Goal: Information Seeking & Learning: Learn about a topic

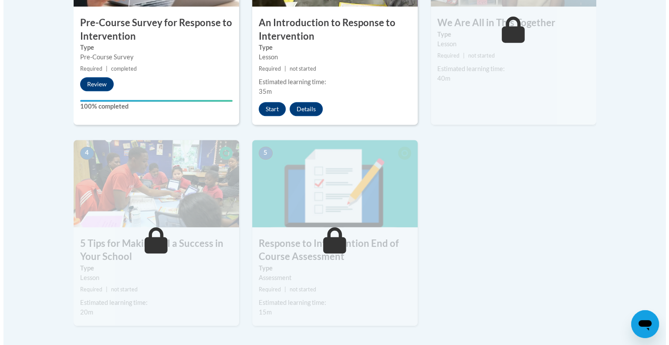
scroll to position [375, 0]
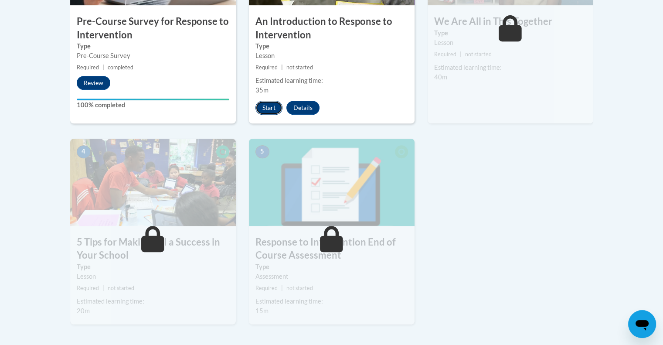
click at [264, 106] on button "Start" at bounding box center [268, 108] width 27 height 14
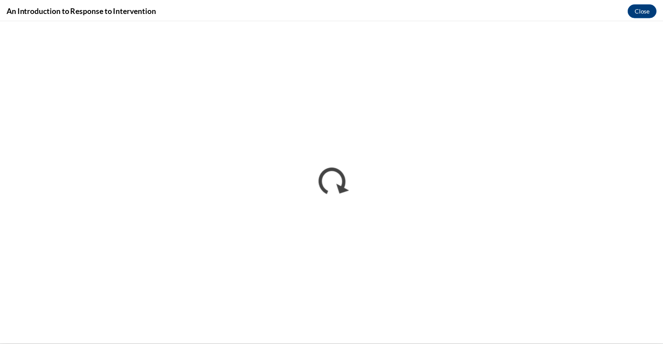
scroll to position [0, 0]
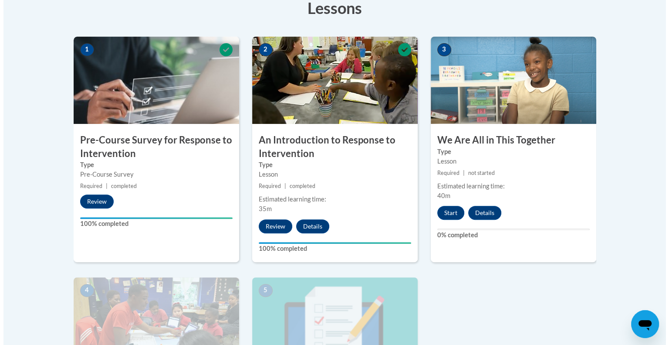
scroll to position [258, 0]
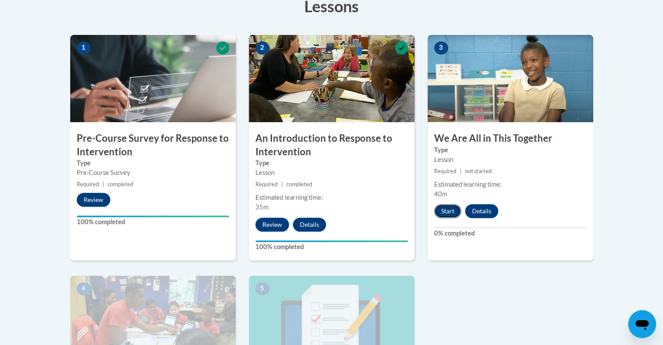
click at [442, 213] on button "Start" at bounding box center [447, 211] width 27 height 14
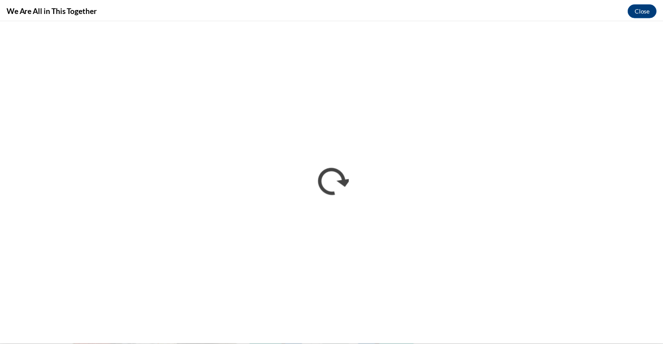
scroll to position [0, 0]
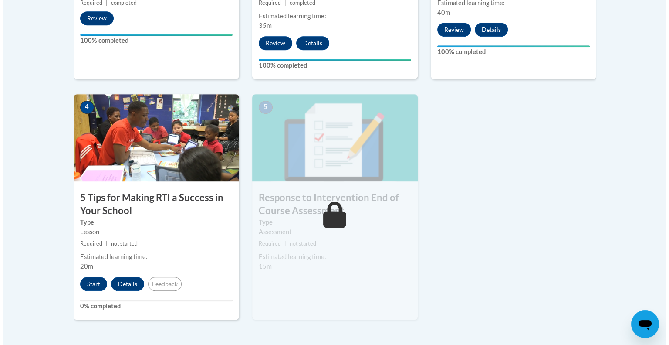
scroll to position [457, 0]
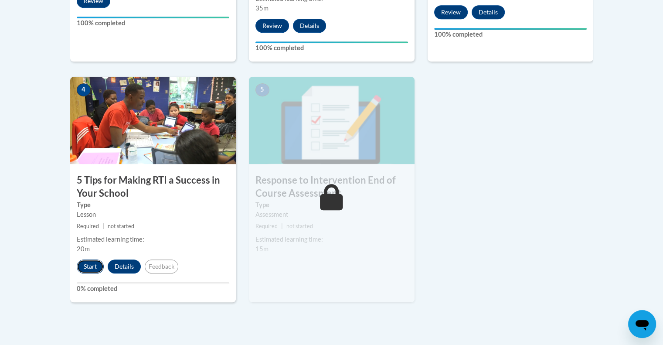
click at [86, 268] on button "Start" at bounding box center [90, 266] width 27 height 14
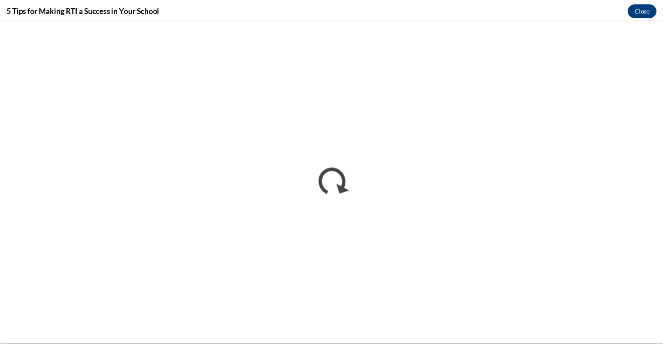
scroll to position [0, 0]
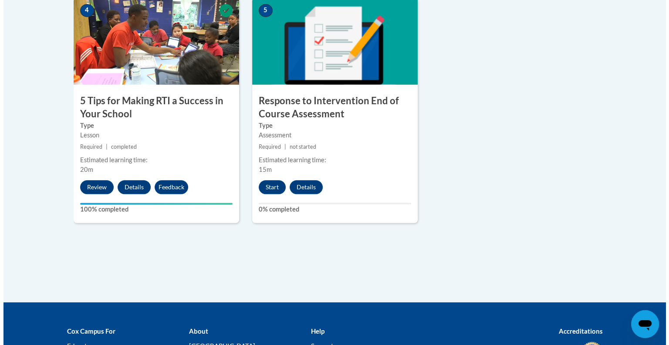
scroll to position [536, 0]
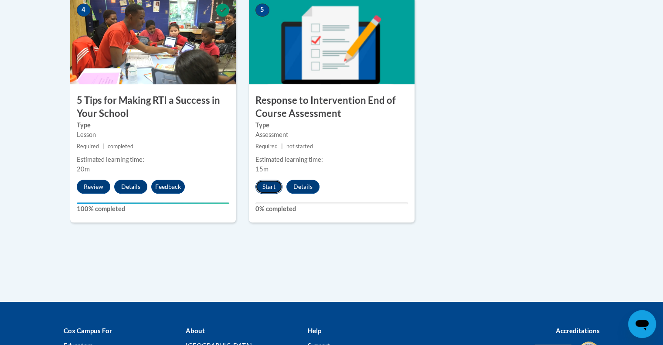
click at [266, 186] on button "Start" at bounding box center [268, 186] width 27 height 14
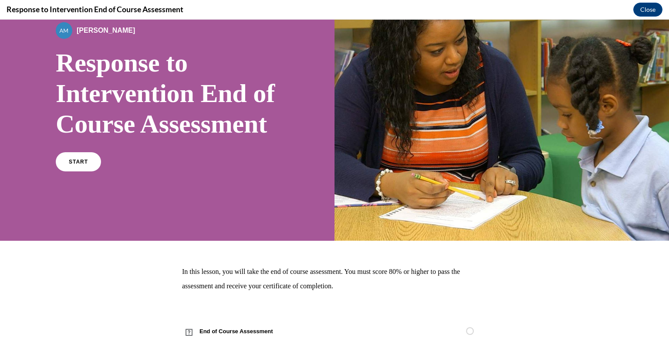
scroll to position [59, 0]
click at [99, 179] on div "START" at bounding box center [167, 165] width 223 height 27
click at [85, 165] on span "START" at bounding box center [78, 162] width 20 height 7
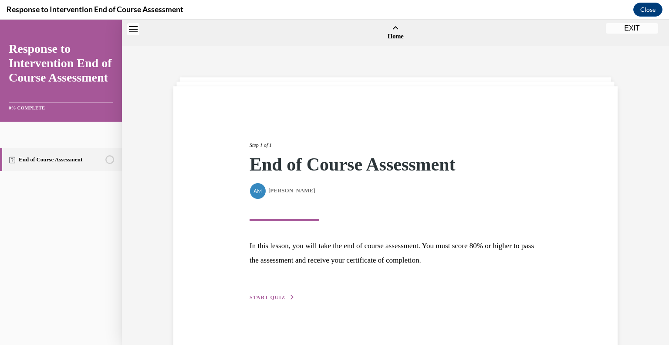
scroll to position [27, 0]
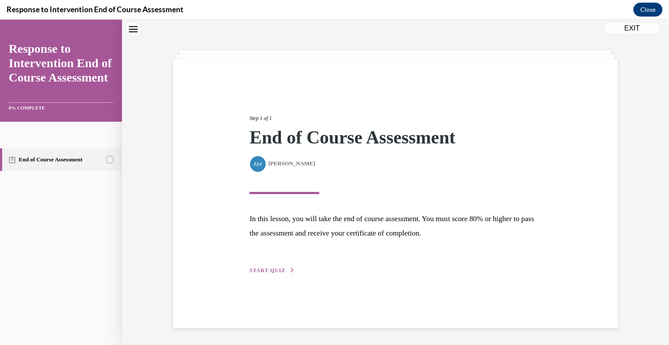
click at [264, 267] on span "START QUIZ" at bounding box center [268, 270] width 36 height 6
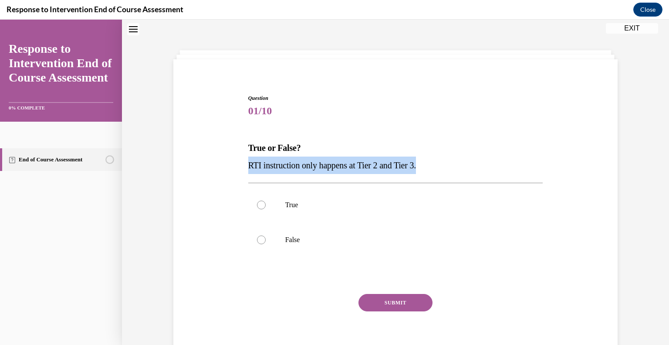
drag, startPoint x: 425, startPoint y: 162, endPoint x: 235, endPoint y: 171, distance: 190.6
click at [235, 171] on div "Question 01/10 True or False? RTI instruction only happens at Tier 2 and Tier 3…" at bounding box center [395, 216] width 449 height 297
copy span "RTI instruction only happens at Tier 2 and Tier 3."
click at [257, 235] on div at bounding box center [261, 239] width 9 height 9
click at [257, 235] on input "False" at bounding box center [261, 239] width 9 height 9
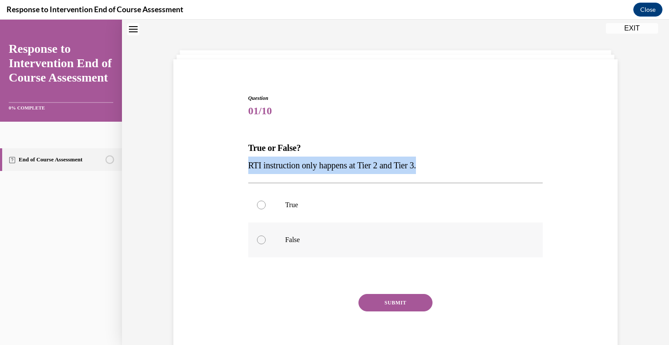
radio input "true"
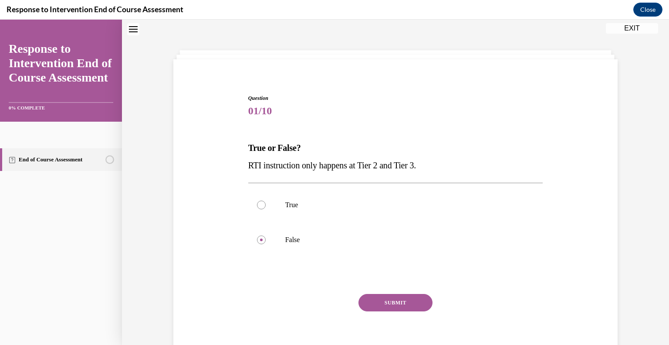
click at [396, 298] on button "SUBMIT" at bounding box center [396, 302] width 74 height 17
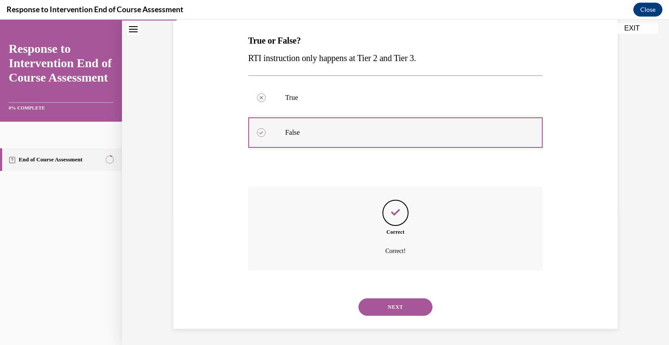
scroll to position [135, 0]
drag, startPoint x: 301, startPoint y: 133, endPoint x: 276, endPoint y: 134, distance: 25.3
click at [276, 134] on label "False" at bounding box center [395, 131] width 295 height 35
copy label "False"
click at [407, 307] on button "NEXT" at bounding box center [396, 305] width 74 height 17
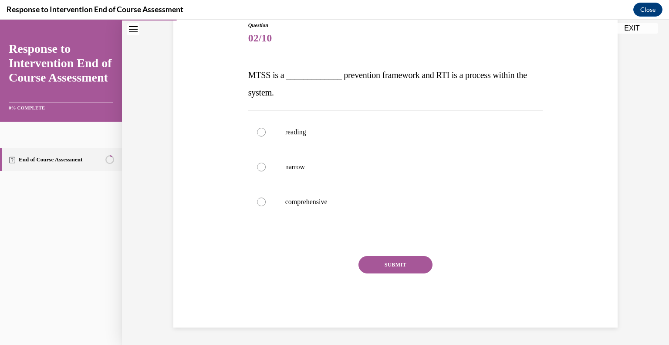
scroll to position [97, 0]
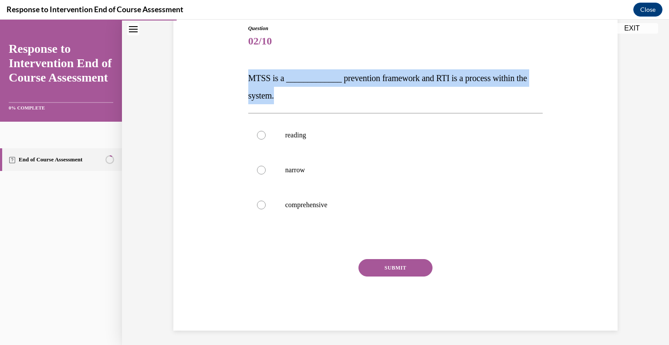
drag, startPoint x: 278, startPoint y: 98, endPoint x: 240, endPoint y: 69, distance: 47.3
click at [240, 69] on div "Question 02/10 MTSS is a _____________ prevention framework and RTI is a proces…" at bounding box center [395, 164] width 449 height 332
copy span "MTSS is a _____________ prevention framework and RTI is a process within the sy…"
click at [257, 201] on div at bounding box center [261, 204] width 9 height 9
click at [257, 201] on input "comprehensive" at bounding box center [261, 204] width 9 height 9
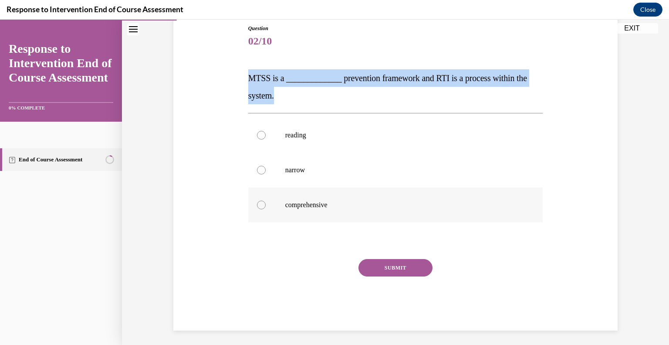
radio input "true"
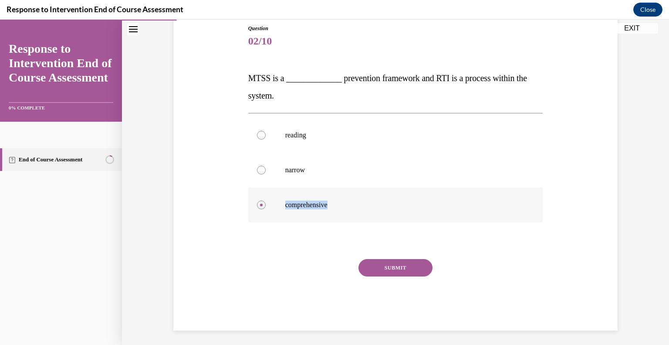
drag, startPoint x: 336, startPoint y: 202, endPoint x: 280, endPoint y: 203, distance: 56.7
click at [280, 203] on label "comprehensive" at bounding box center [395, 204] width 295 height 35
copy p "comprehensive"
click at [393, 262] on button "SUBMIT" at bounding box center [396, 267] width 74 height 17
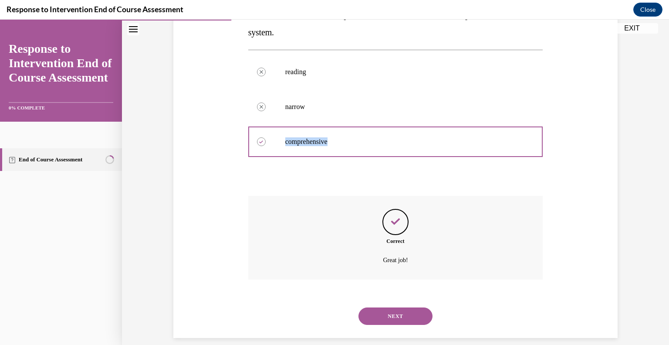
scroll to position [170, 0]
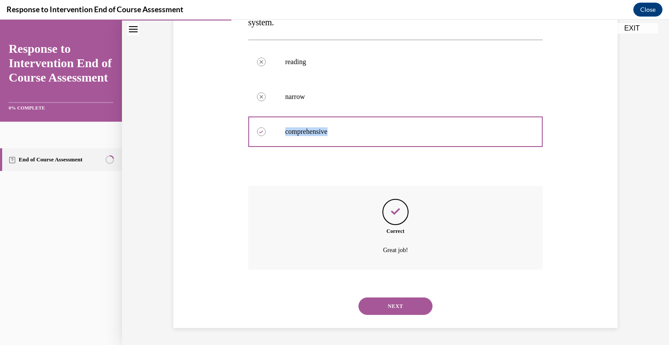
click at [401, 306] on button "NEXT" at bounding box center [396, 305] width 74 height 17
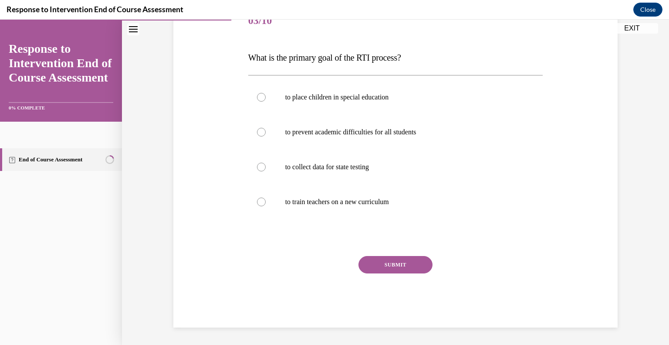
scroll to position [97, 0]
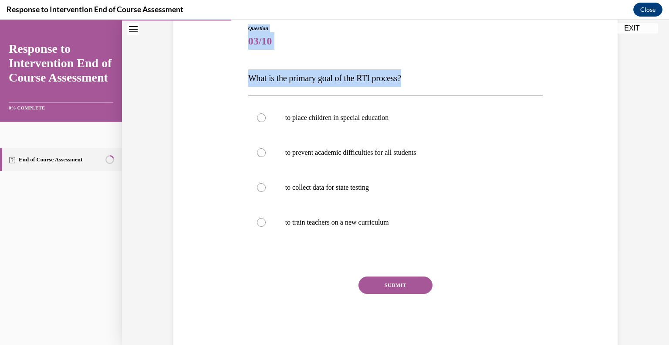
drag, startPoint x: 437, startPoint y: 71, endPoint x: 185, endPoint y: 65, distance: 252.7
click at [185, 65] on div "Question 03/10 What is the primary goal of the RTI process? to place children i…" at bounding box center [395, 172] width 449 height 349
click at [424, 76] on p "What is the primary goal of the RTI process?" at bounding box center [395, 77] width 295 height 17
drag, startPoint x: 415, startPoint y: 75, endPoint x: 244, endPoint y: 84, distance: 171.4
click at [246, 84] on div "Question 03/10 What is the primary goal of the RTI process? to place children i…" at bounding box center [395, 179] width 299 height 336
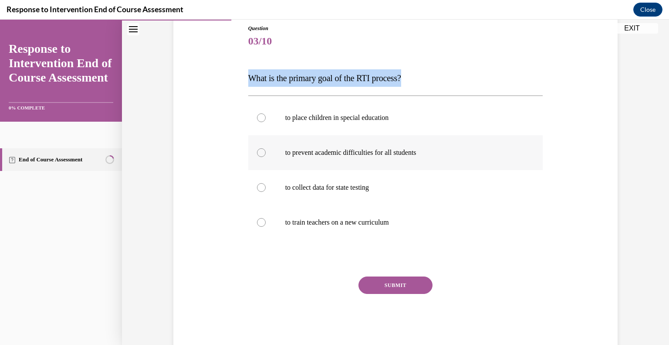
click at [263, 155] on label "to prevent academic difficulties for all students" at bounding box center [395, 152] width 295 height 35
click at [263, 155] on input "to prevent academic difficulties for all students" at bounding box center [261, 152] width 9 height 9
radio input "true"
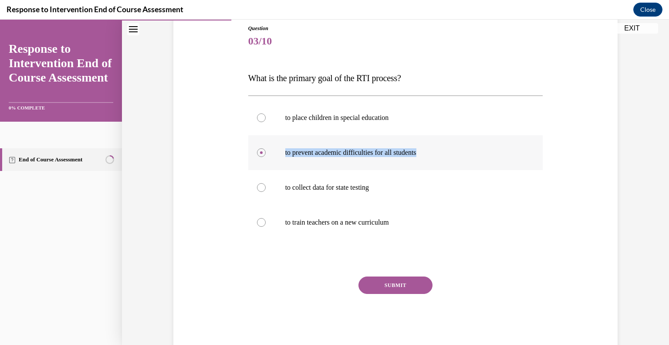
drag, startPoint x: 440, startPoint y: 153, endPoint x: 281, endPoint y: 152, distance: 159.4
click at [281, 152] on label "to prevent academic difficulties for all students" at bounding box center [395, 152] width 295 height 35
copy p "to prevent academic difficulties for all students"
click at [398, 278] on button "SUBMIT" at bounding box center [396, 284] width 74 height 17
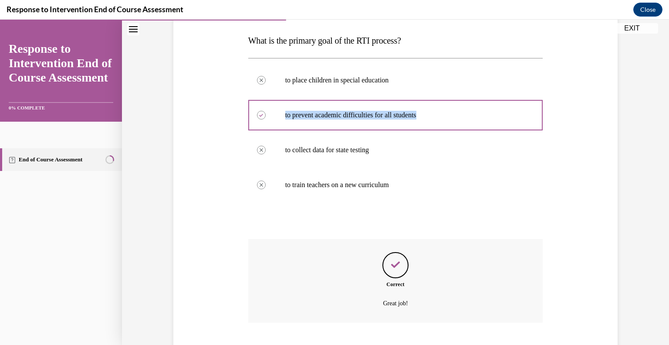
scroll to position [187, 0]
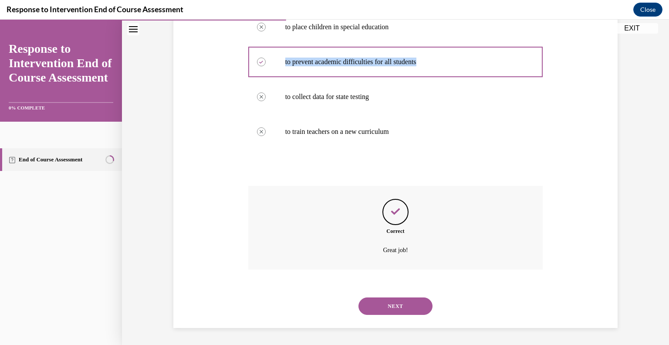
click at [400, 303] on button "NEXT" at bounding box center [396, 305] width 74 height 17
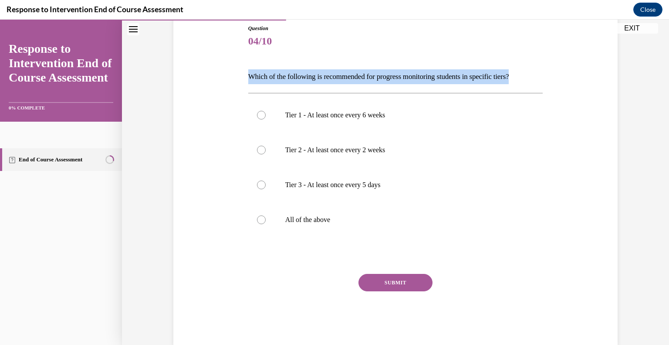
drag, startPoint x: 536, startPoint y: 76, endPoint x: 240, endPoint y: 73, distance: 295.8
click at [240, 73] on div "Question 04/10 Which of the following is recommended for progress monitoring st…" at bounding box center [395, 171] width 449 height 347
copy p "Which of the following is recommended for progress monitoring students in speci…"
click at [258, 221] on div at bounding box center [261, 219] width 9 height 9
click at [258, 221] on input "All of the above" at bounding box center [261, 219] width 9 height 9
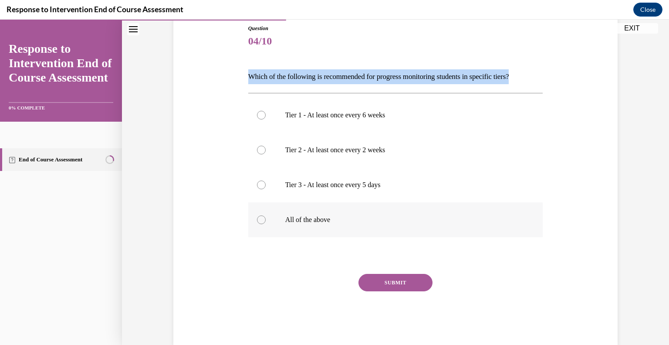
radio input "true"
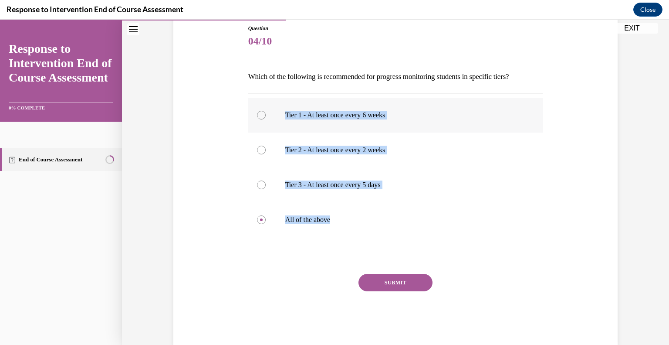
drag, startPoint x: 334, startPoint y: 218, endPoint x: 274, endPoint y: 113, distance: 120.8
click at [274, 113] on div "Tier 1 - At least once every 6 weeks Tier 2 - At least once every 2 weeks Tier …" at bounding box center [395, 167] width 295 height 139
copy div "Tier 1 - At least once every 6 weeks Tier 2 - At least once every 2 weeks Tier …"
click at [392, 280] on button "SUBMIT" at bounding box center [396, 282] width 74 height 17
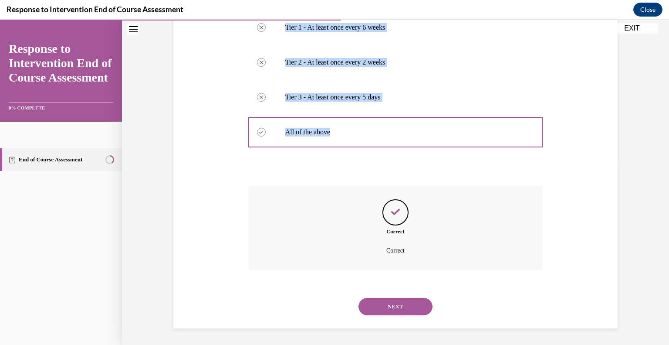
scroll to position [185, 0]
click at [408, 303] on button "NEXT" at bounding box center [396, 305] width 74 height 17
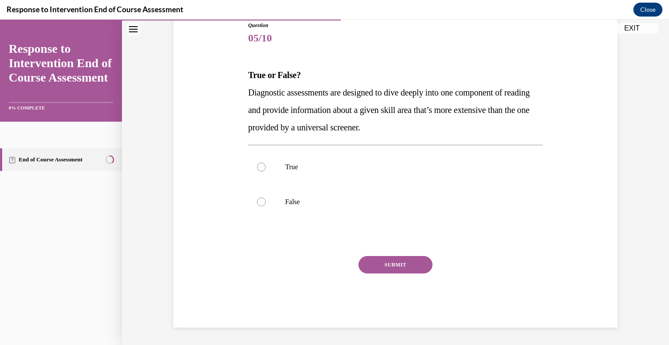
scroll to position [97, 0]
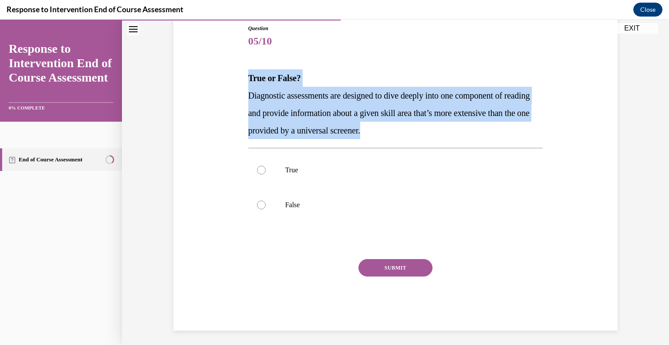
drag, startPoint x: 430, startPoint y: 132, endPoint x: 240, endPoint y: 82, distance: 196.0
click at [240, 82] on div "Question 05/10 True or False? Diagnostic assessments are designed to dive deepl…" at bounding box center [395, 164] width 449 height 332
copy div "True or False? Diagnostic assessments are designed to dive deeply into one comp…"
click at [257, 163] on label "True" at bounding box center [395, 169] width 295 height 35
click at [257, 166] on input "True" at bounding box center [261, 170] width 9 height 9
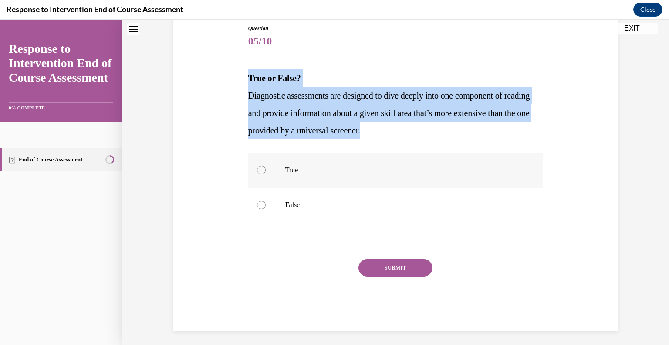
radio input "true"
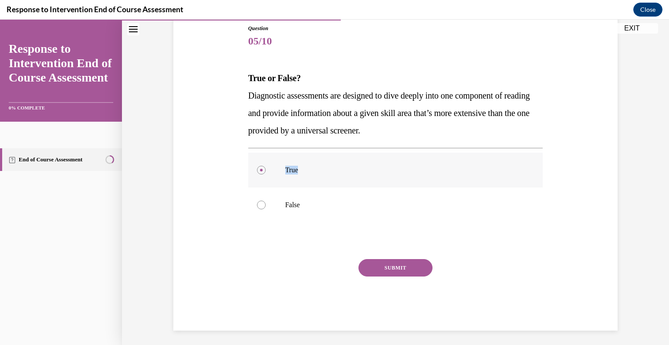
drag, startPoint x: 308, startPoint y: 171, endPoint x: 278, endPoint y: 172, distance: 29.6
click at [278, 172] on label "True" at bounding box center [395, 169] width 295 height 35
copy p "True"
click at [399, 264] on button "SUBMIT" at bounding box center [396, 267] width 74 height 17
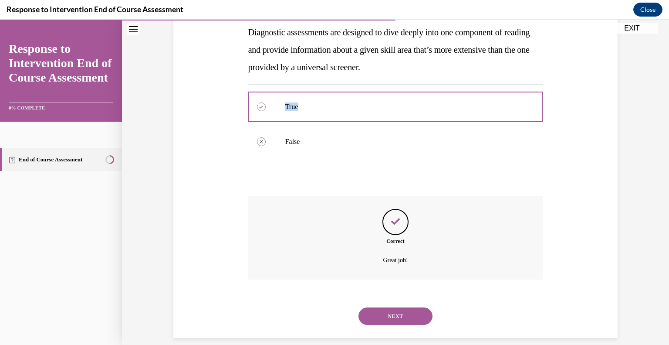
scroll to position [170, 0]
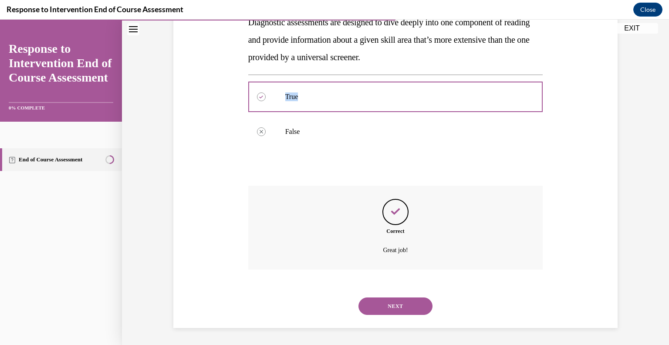
click at [401, 308] on button "NEXT" at bounding box center [396, 305] width 74 height 17
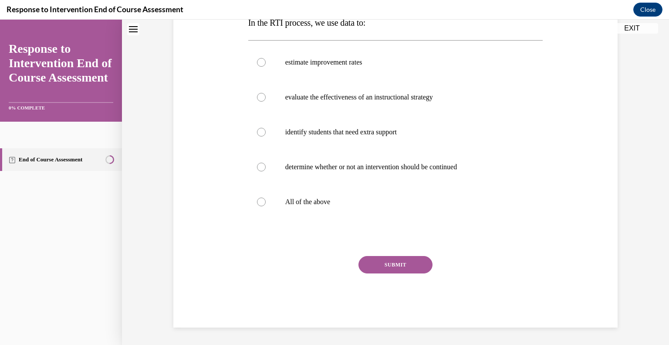
scroll to position [0, 0]
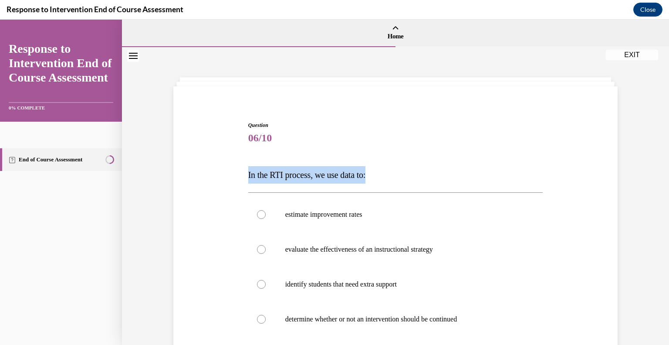
drag, startPoint x: 383, startPoint y: 174, endPoint x: 230, endPoint y: 165, distance: 153.6
click at [230, 165] on div "Question 06/10 In the RTI process, we use data to: estimate improvement rates e…" at bounding box center [395, 287] width 449 height 384
copy span "In the RTI process, we use data to:"
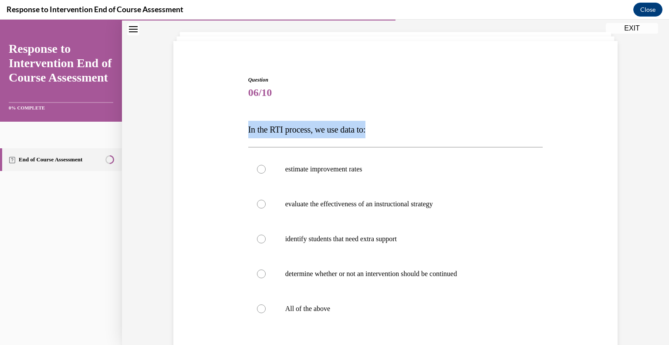
scroll to position [54, 0]
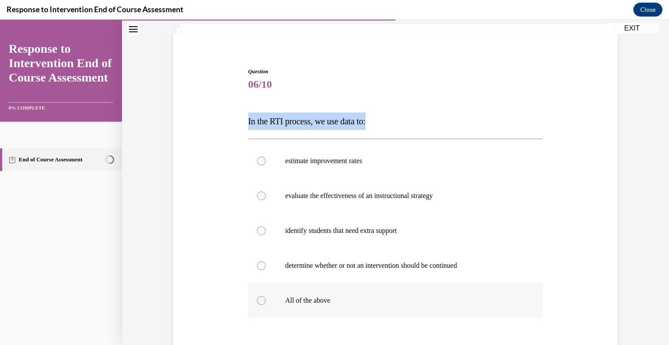
click at [257, 301] on div at bounding box center [261, 300] width 9 height 9
click at [257, 301] on input "All of the above" at bounding box center [261, 300] width 9 height 9
radio input "true"
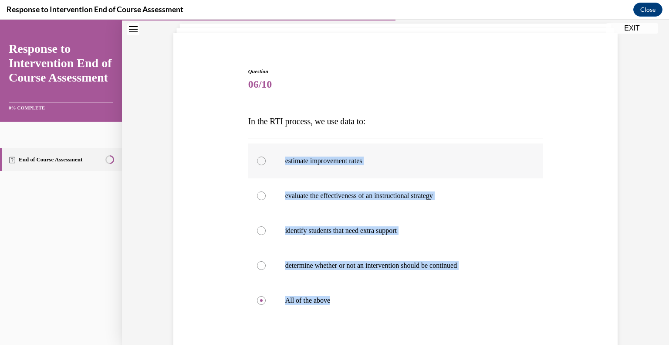
drag, startPoint x: 335, startPoint y: 297, endPoint x: 283, endPoint y: 156, distance: 150.7
click at [283, 156] on div "estimate improvement rates evaluate the effectiveness of an instructional strat…" at bounding box center [395, 230] width 295 height 174
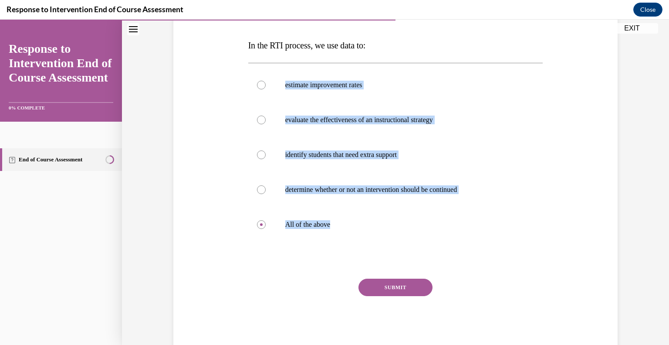
click at [395, 289] on button "SUBMIT" at bounding box center [396, 286] width 74 height 17
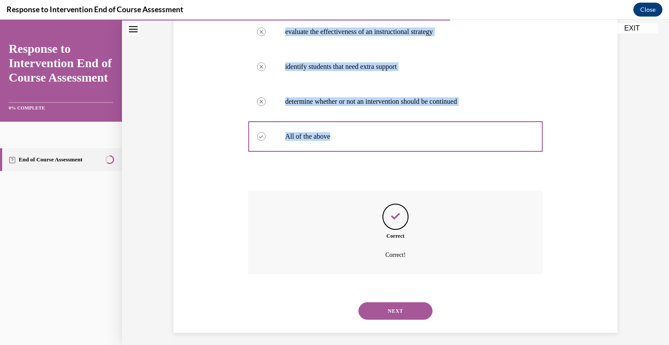
scroll to position [222, 0]
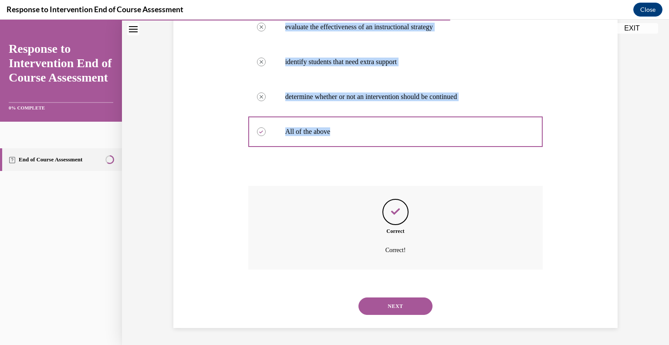
click at [396, 305] on button "NEXT" at bounding box center [396, 305] width 74 height 17
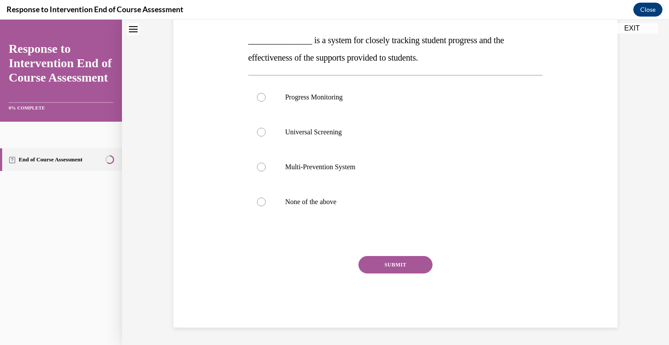
scroll to position [0, 0]
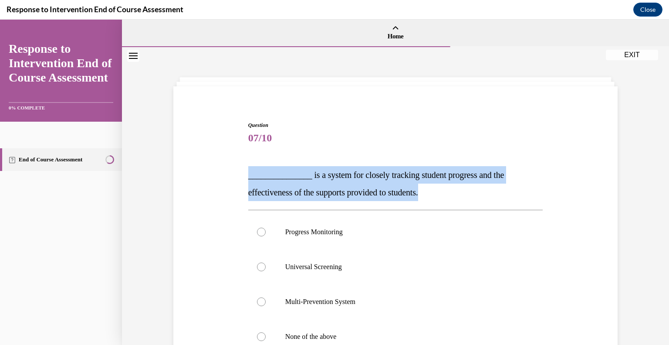
drag, startPoint x: 440, startPoint y: 196, endPoint x: 240, endPoint y: 173, distance: 200.5
click at [240, 173] on div "Question 07/10 _______________ is a system for closely tracking student progres…" at bounding box center [395, 278] width 449 height 367
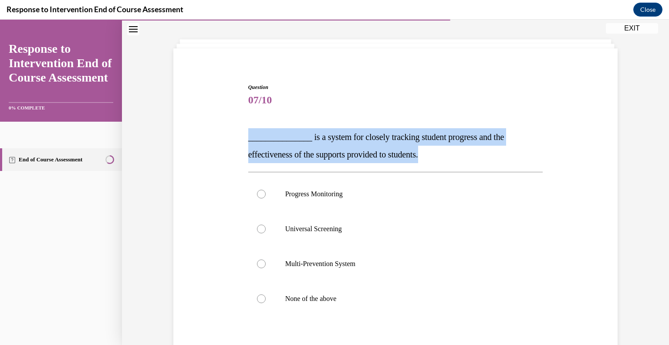
scroll to position [40, 0]
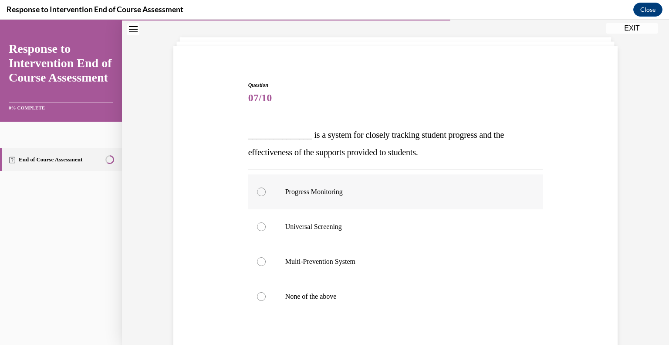
click at [259, 194] on div at bounding box center [261, 191] width 9 height 9
click at [259, 194] on input "Progress Monitoring" at bounding box center [261, 191] width 9 height 9
radio input "true"
drag, startPoint x: 348, startPoint y: 192, endPoint x: 282, endPoint y: 195, distance: 65.8
click at [285, 195] on p "Progress Monitoring" at bounding box center [403, 191] width 236 height 9
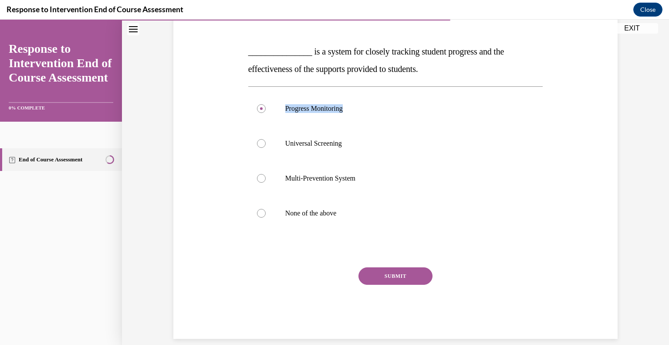
click at [394, 277] on button "SUBMIT" at bounding box center [396, 275] width 74 height 17
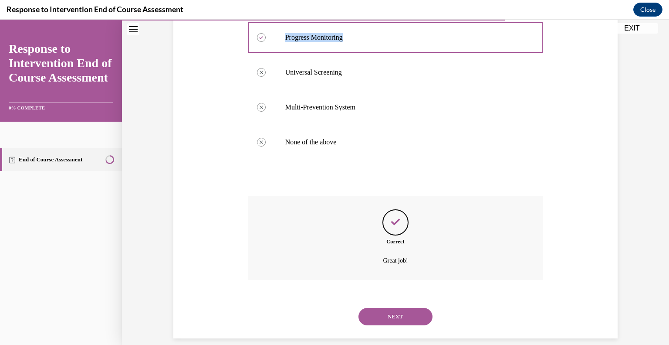
scroll to position [205, 0]
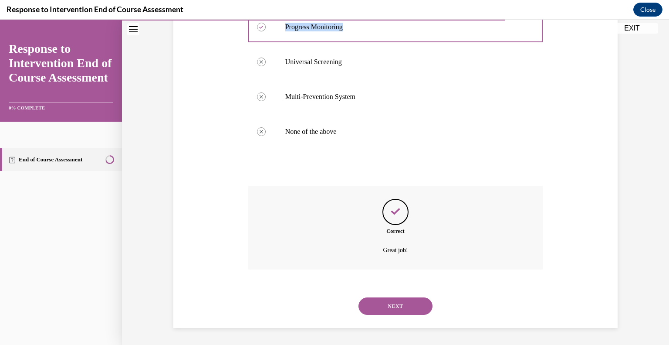
click at [401, 297] on button "NEXT" at bounding box center [396, 305] width 74 height 17
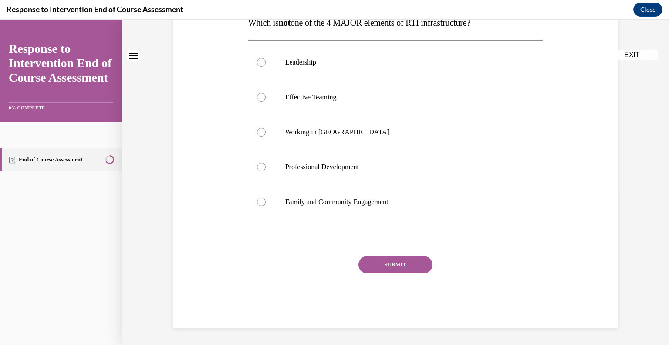
scroll to position [0, 0]
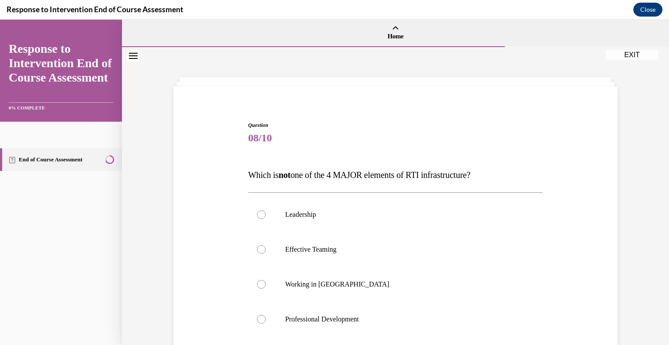
drag, startPoint x: 392, startPoint y: 173, endPoint x: 245, endPoint y: 174, distance: 147.2
click at [248, 174] on span "Which is not one of the 4 MAJOR elements of RTI infrastructure?" at bounding box center [359, 175] width 222 height 10
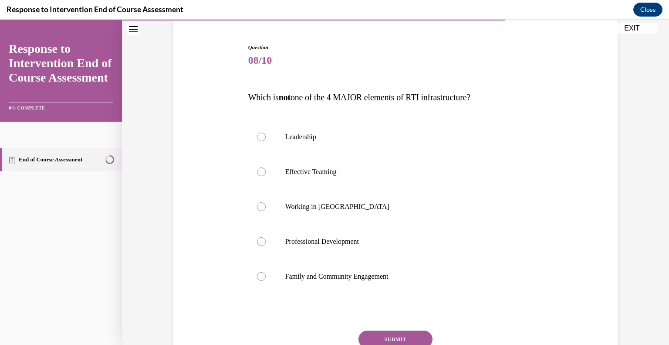
scroll to position [80, 0]
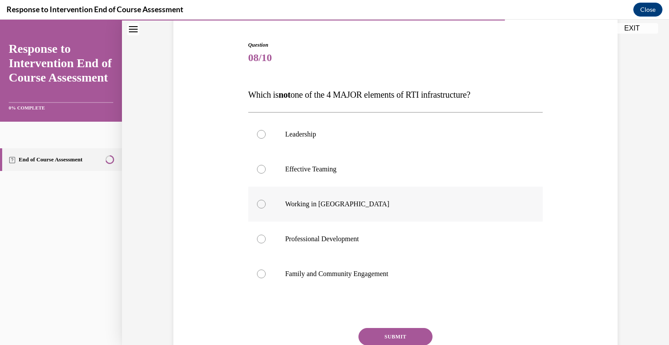
click at [257, 201] on div at bounding box center [261, 204] width 9 height 9
click at [257, 201] on input "Working in Silos" at bounding box center [261, 204] width 9 height 9
radio input "true"
drag, startPoint x: 342, startPoint y: 201, endPoint x: 277, endPoint y: 203, distance: 64.5
click at [277, 203] on label "Working in Silos" at bounding box center [395, 203] width 295 height 35
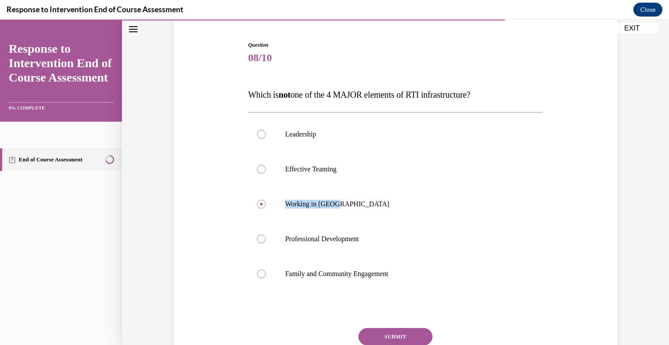
click at [392, 330] on button "SUBMIT" at bounding box center [396, 336] width 74 height 17
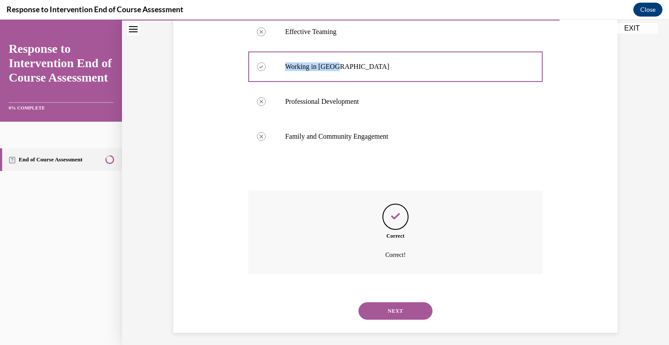
scroll to position [222, 0]
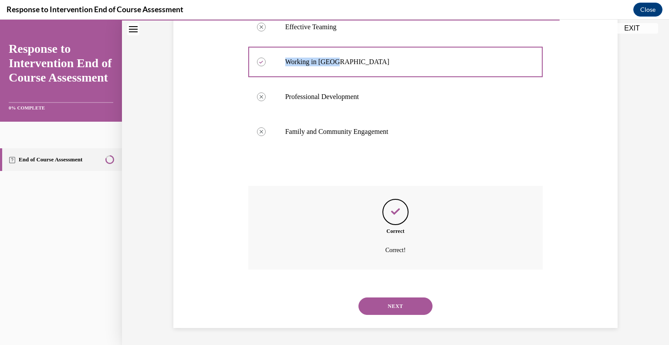
click at [409, 310] on button "NEXT" at bounding box center [396, 305] width 74 height 17
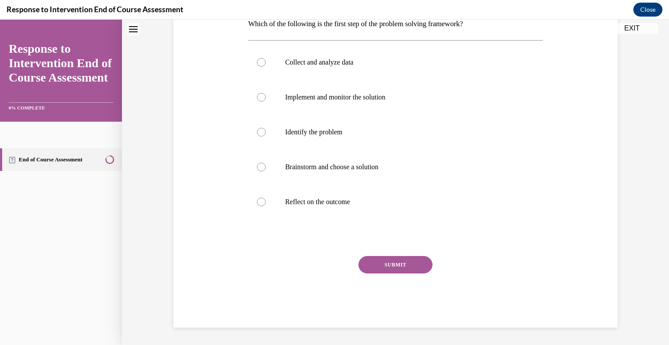
scroll to position [0, 0]
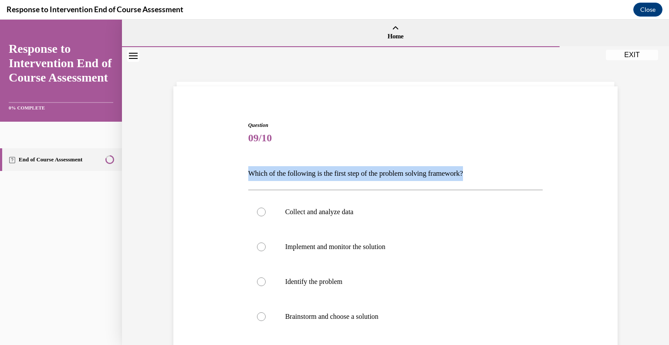
drag, startPoint x: 489, startPoint y: 171, endPoint x: 244, endPoint y: 169, distance: 245.3
click at [246, 169] on div "Question 09/10 Which of the following is the first step of the problem solving …" at bounding box center [395, 292] width 299 height 369
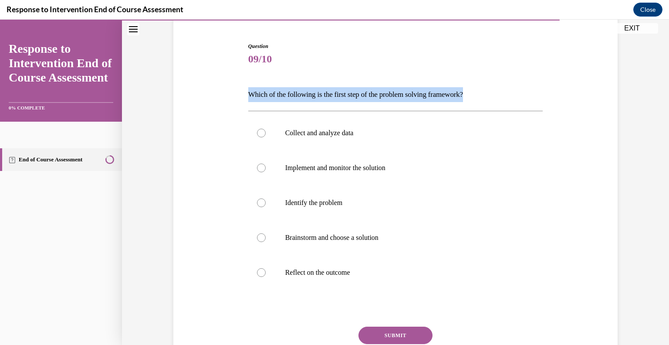
scroll to position [80, 0]
click at [257, 200] on div at bounding box center [261, 201] width 9 height 9
click at [257, 200] on input "Identify the problem" at bounding box center [261, 201] width 9 height 9
radio input "true"
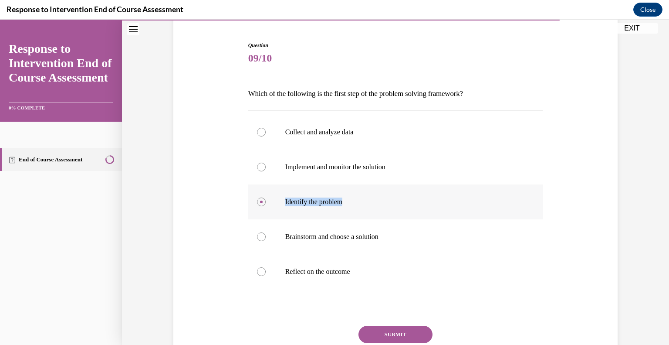
drag, startPoint x: 349, startPoint y: 201, endPoint x: 279, endPoint y: 196, distance: 69.8
click at [279, 196] on label "Identify the problem" at bounding box center [395, 201] width 295 height 35
click at [403, 329] on button "SUBMIT" at bounding box center [396, 333] width 74 height 17
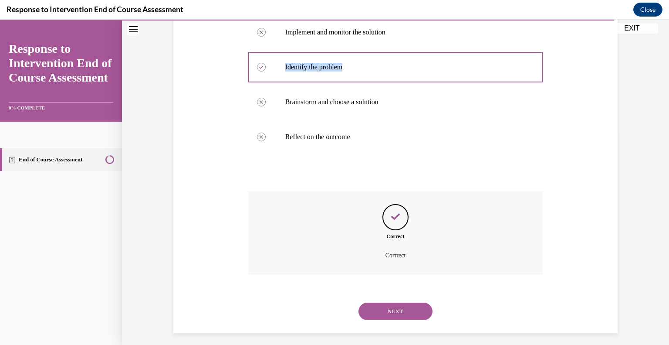
scroll to position [220, 0]
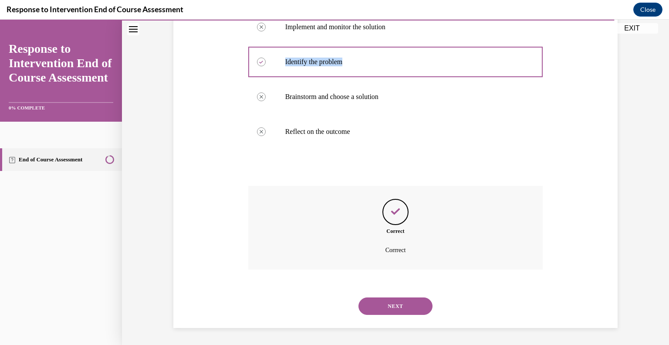
click at [396, 303] on button "NEXT" at bounding box center [396, 305] width 74 height 17
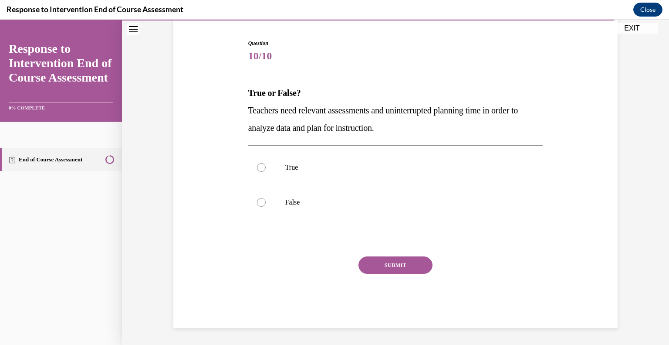
drag, startPoint x: 322, startPoint y: 111, endPoint x: 242, endPoint y: 83, distance: 84.5
click at [242, 83] on div "Question 10/10 True or False? Teachers need relevant assessments and uninterrup…" at bounding box center [395, 170] width 449 height 315
click at [257, 167] on div at bounding box center [261, 167] width 9 height 9
click at [257, 167] on input "True" at bounding box center [261, 167] width 9 height 9
radio input "true"
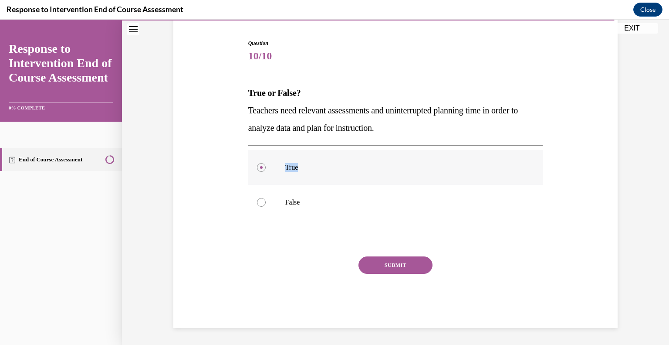
drag, startPoint x: 310, startPoint y: 168, endPoint x: 280, endPoint y: 168, distance: 30.1
click at [280, 168] on label "True" at bounding box center [395, 167] width 295 height 35
click at [397, 262] on button "SUBMIT" at bounding box center [396, 264] width 74 height 17
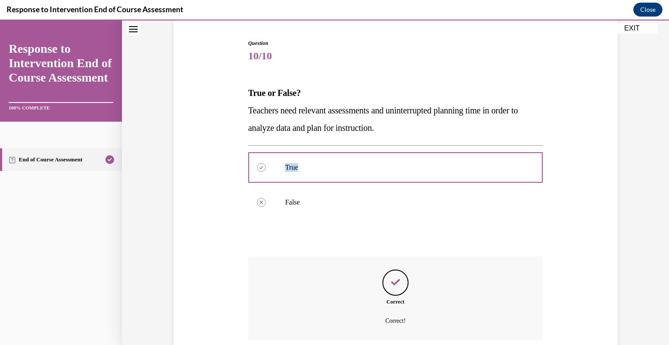
scroll to position [152, 0]
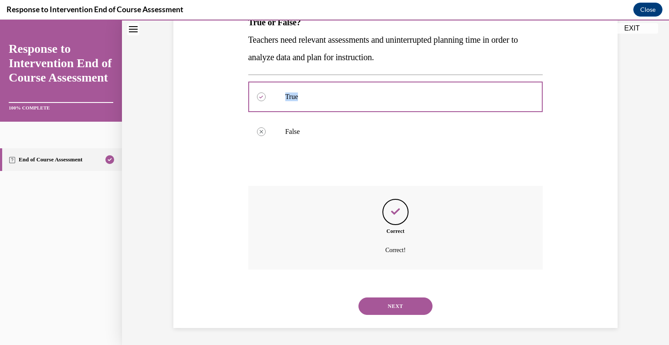
click at [402, 301] on button "NEXT" at bounding box center [396, 305] width 74 height 17
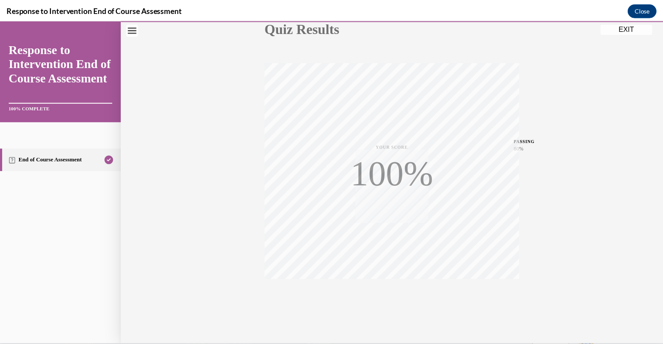
scroll to position [121, 0]
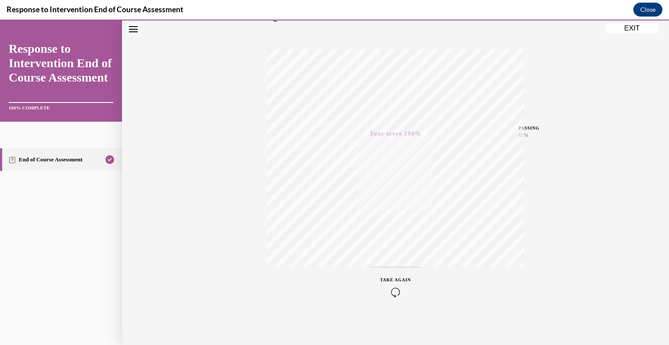
click at [633, 28] on button "EXIT" at bounding box center [632, 28] width 52 height 10
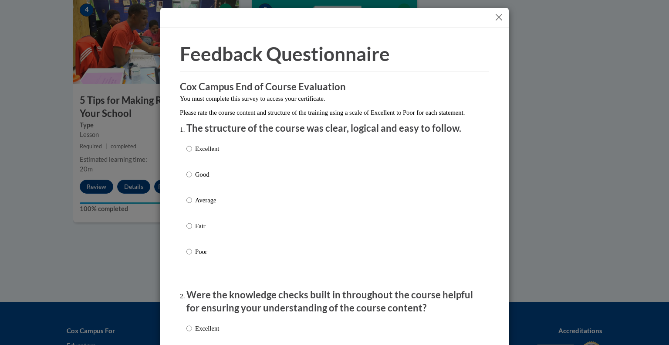
click at [494, 16] on button "Close" at bounding box center [499, 17] width 11 height 11
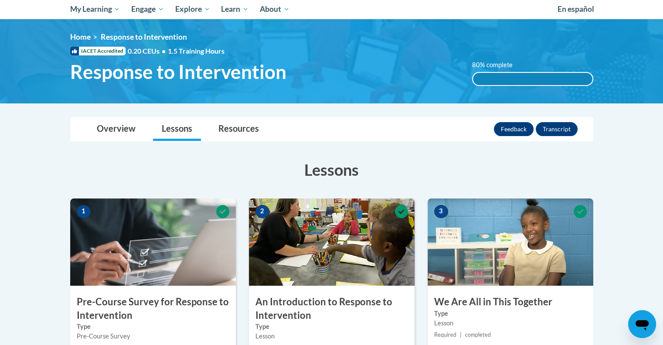
scroll to position [0, 0]
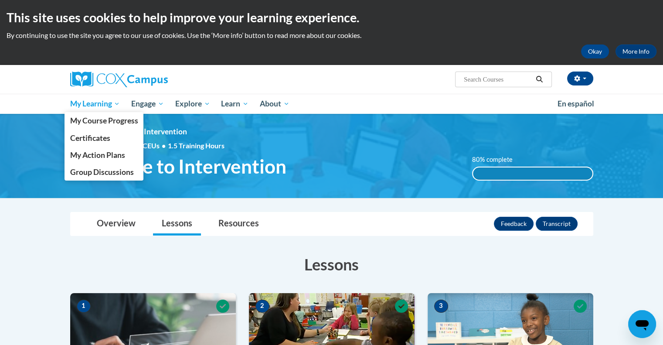
click at [88, 101] on span "My Learning" at bounding box center [95, 103] width 50 height 10
click at [85, 113] on link "My Course Progress" at bounding box center [103, 120] width 79 height 17
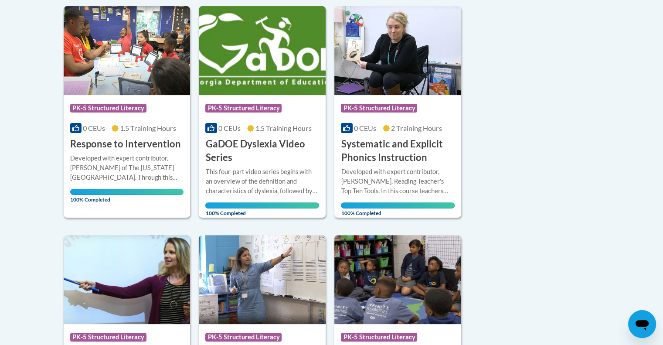
scroll to position [217, 0]
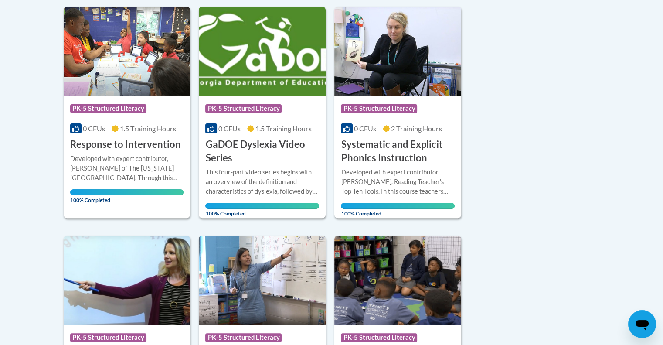
click at [533, 143] on div "Sort Date Enrolled Title (A-Z) «« « 1-7 » »» 7 Activities CEUs Course Category:…" at bounding box center [331, 333] width 549 height 709
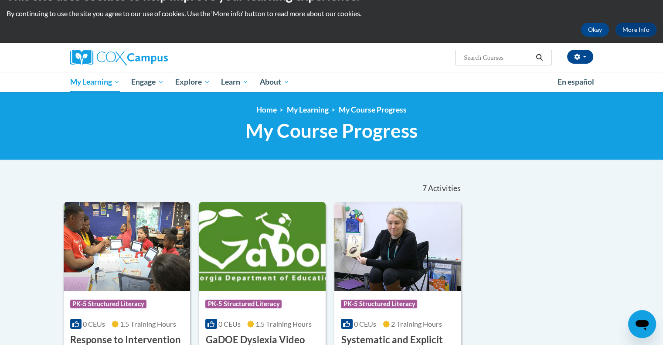
scroll to position [0, 0]
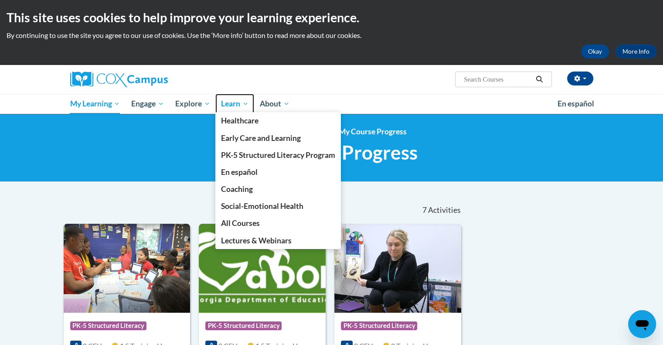
click at [234, 105] on span "Learn" at bounding box center [234, 103] width 27 height 10
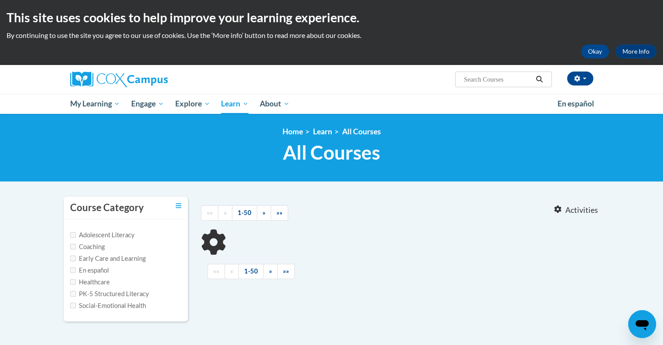
click at [130, 293] on label "PK-5 Structured Literacy" at bounding box center [109, 294] width 79 height 10
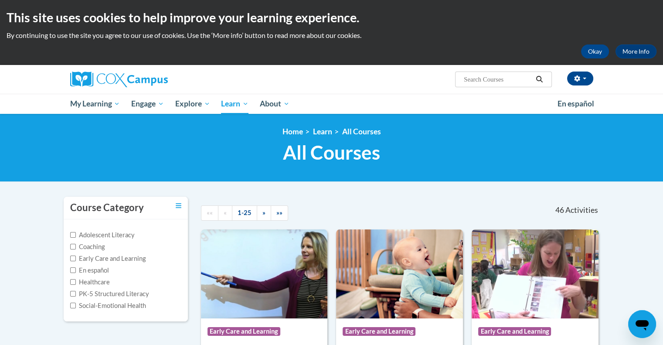
click at [101, 293] on label "PK-5 Structured Literacy" at bounding box center [109, 294] width 79 height 10
click at [76, 293] on input "PK-5 Structured Literacy" at bounding box center [73, 294] width 6 height 6
checkbox input "true"
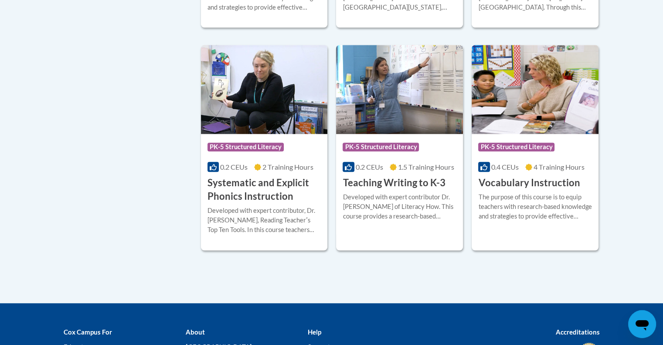
scroll to position [846, 0]
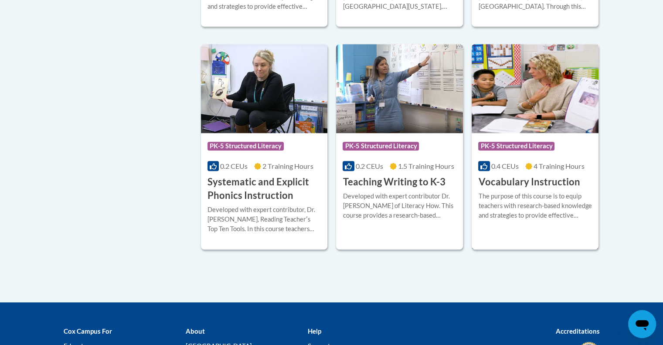
click at [558, 207] on div "The purpose of this course is to equip teachers with research-based knowledge a…" at bounding box center [535, 205] width 114 height 29
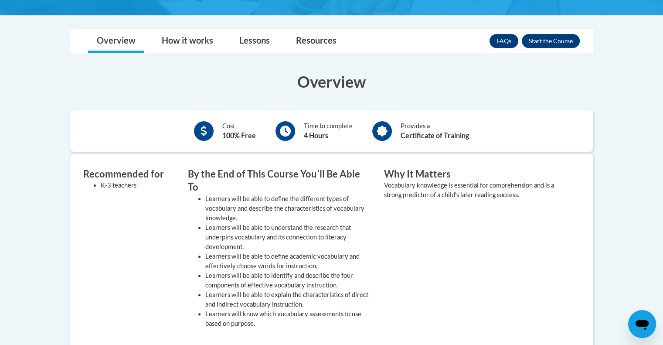
scroll to position [210, 0]
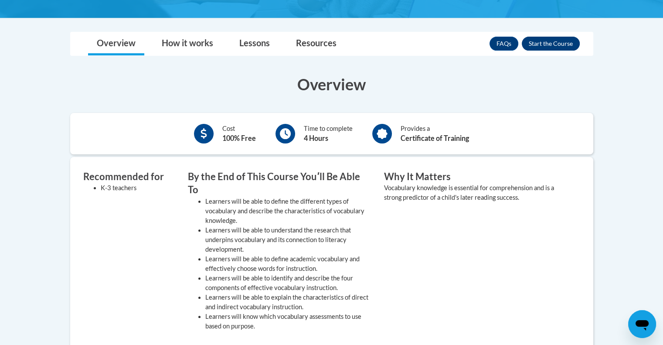
click at [560, 41] on button "Enroll" at bounding box center [550, 44] width 58 height 14
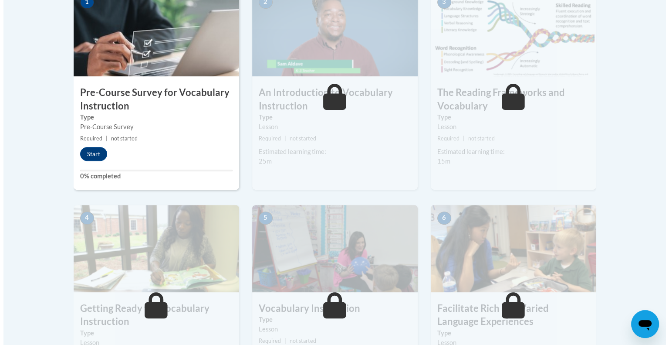
scroll to position [305, 0]
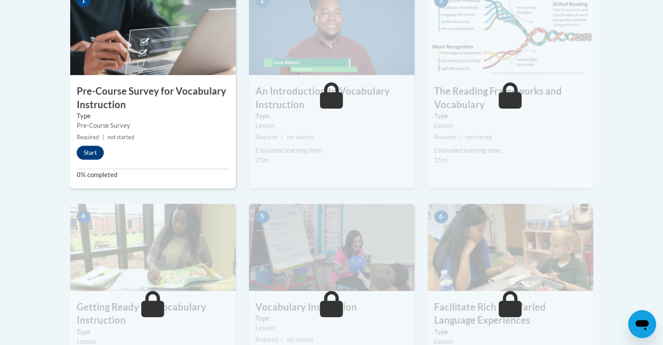
click at [88, 146] on button "Start" at bounding box center [90, 153] width 27 height 14
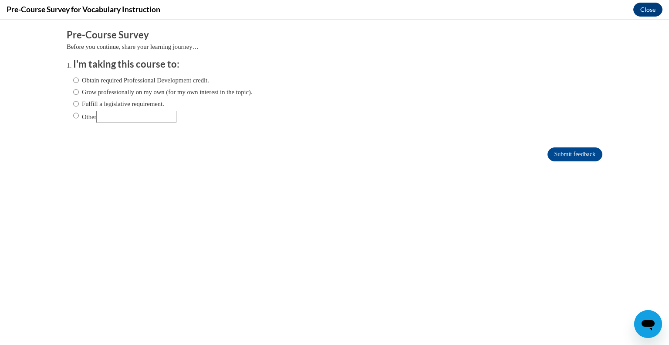
scroll to position [0, 0]
click at [140, 96] on label "Grow professionally on my own (for my own interest in the topic)." at bounding box center [162, 92] width 179 height 10
click at [79, 96] on input "Grow professionally on my own (for my own interest in the topic)." at bounding box center [76, 92] width 6 height 10
radio input "true"
click at [154, 106] on label "Fulfill a legislative requirement." at bounding box center [118, 104] width 91 height 10
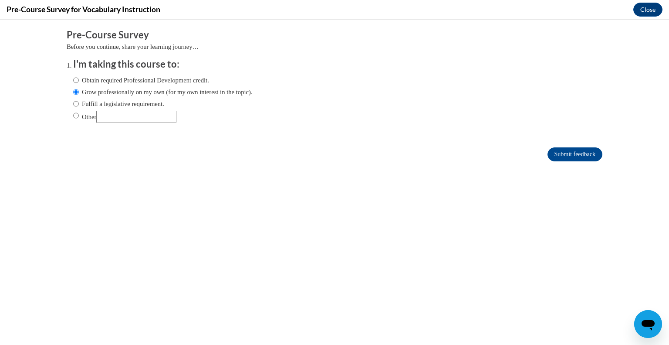
click at [79, 106] on input "Fulfill a legislative requirement." at bounding box center [76, 104] width 6 height 10
radio input "true"
click at [573, 159] on input "Submit feedback" at bounding box center [575, 154] width 55 height 14
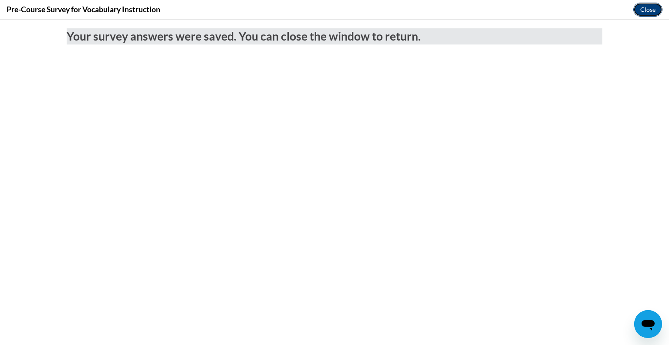
click at [646, 10] on button "Close" at bounding box center [647, 10] width 29 height 14
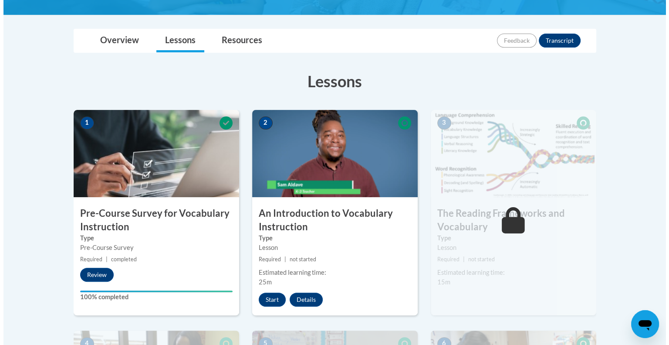
scroll to position [184, 0]
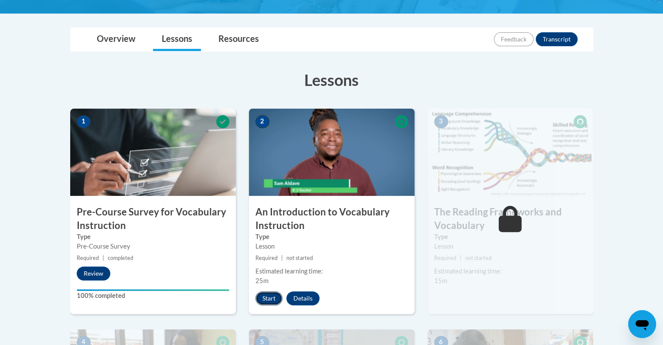
click at [274, 301] on button "Start" at bounding box center [268, 298] width 27 height 14
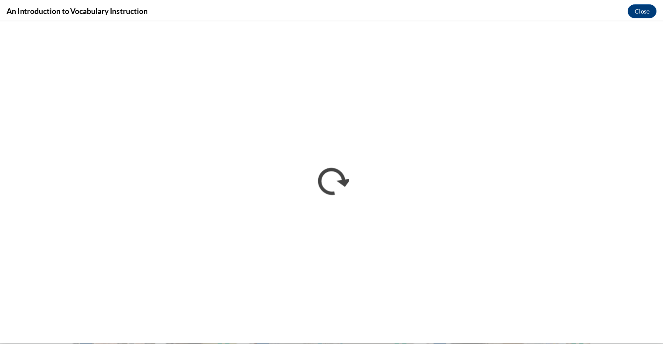
scroll to position [0, 0]
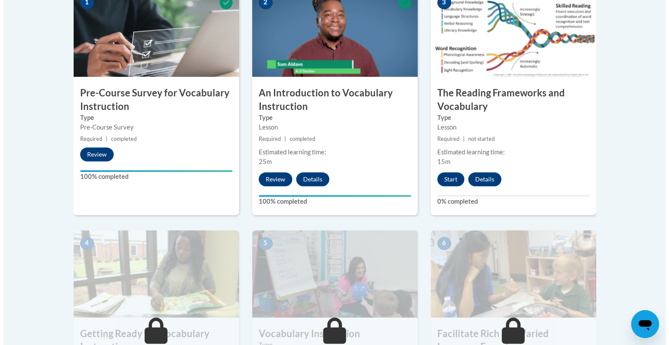
scroll to position [299, 0]
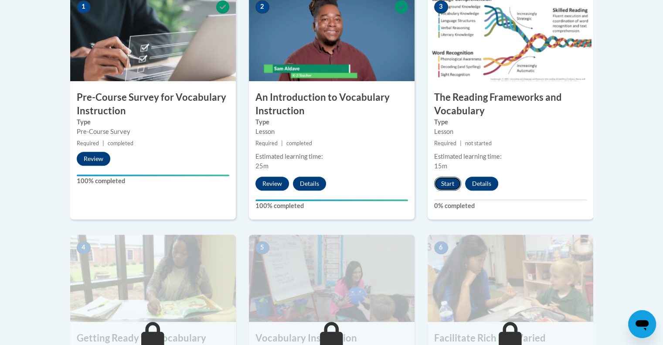
click at [446, 185] on button "Start" at bounding box center [447, 183] width 27 height 14
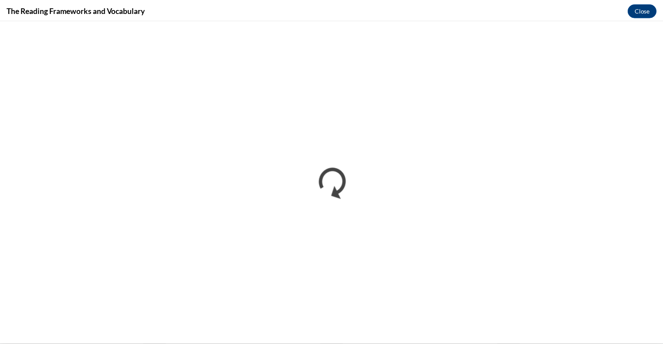
scroll to position [0, 0]
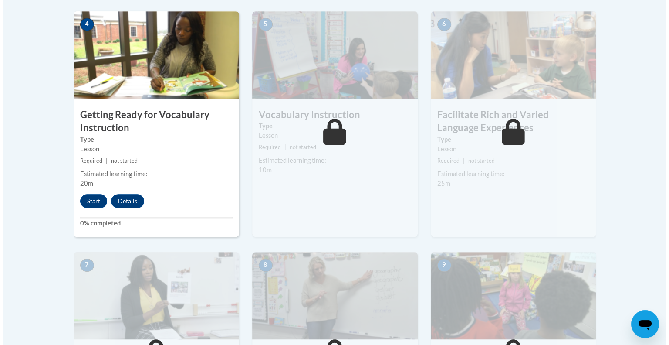
scroll to position [521, 0]
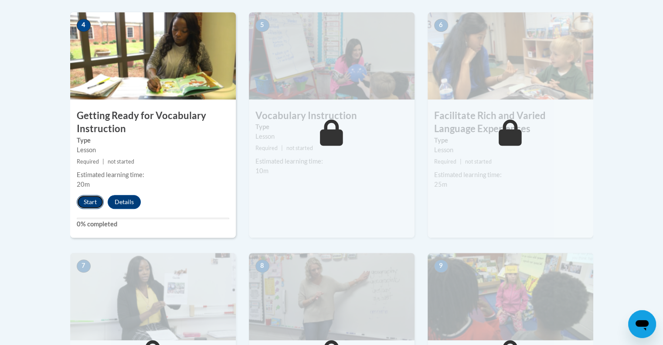
click at [88, 201] on button "Start" at bounding box center [90, 202] width 27 height 14
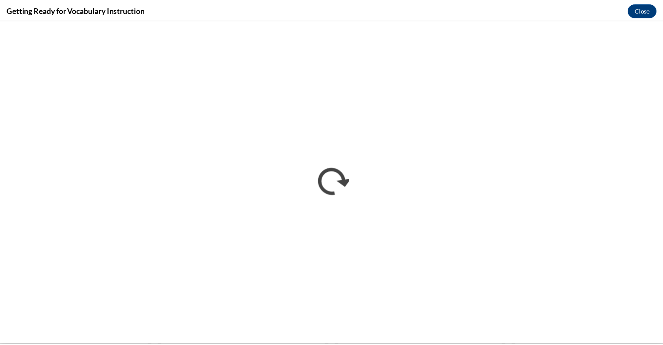
scroll to position [0, 0]
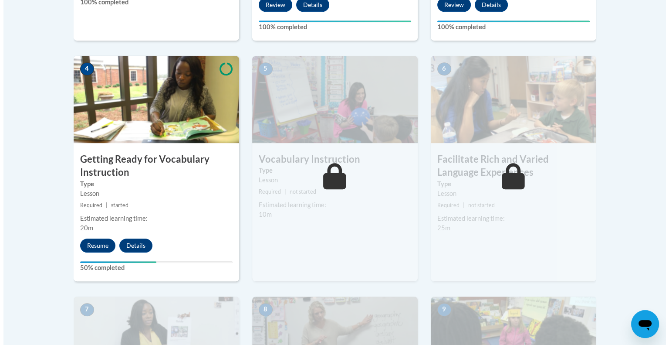
scroll to position [482, 0]
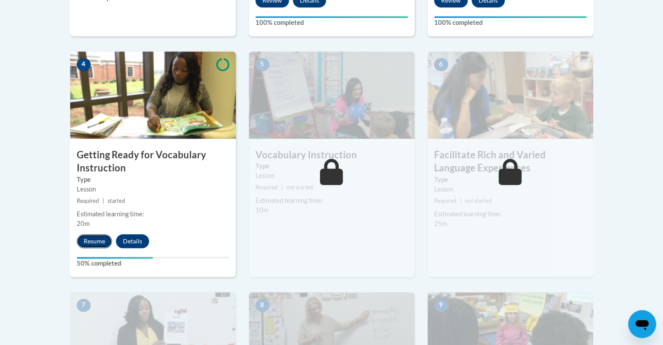
click at [91, 238] on button "Resume" at bounding box center [94, 241] width 35 height 14
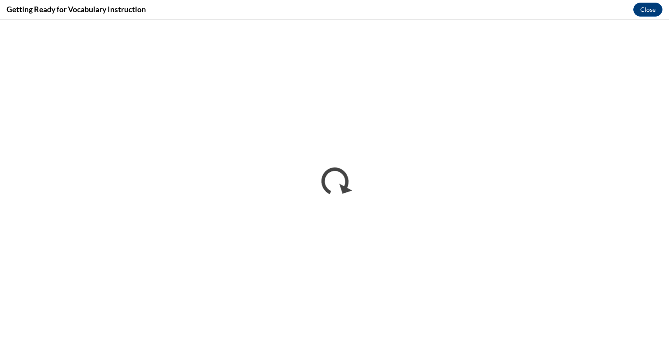
scroll to position [0, 0]
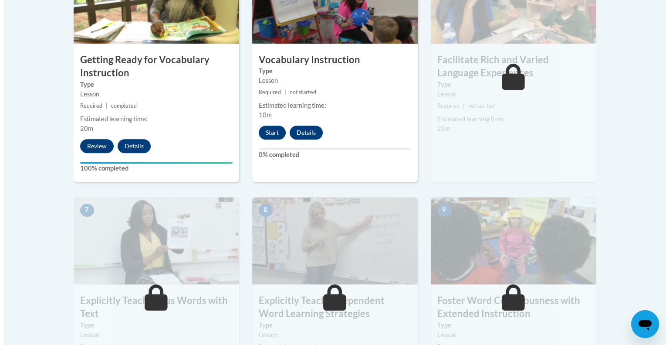
scroll to position [577, 0]
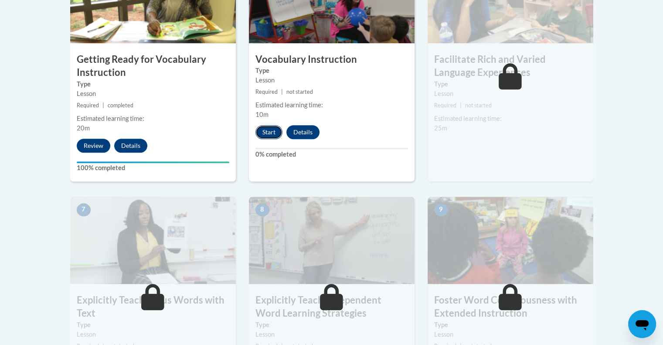
click at [267, 133] on button "Start" at bounding box center [268, 132] width 27 height 14
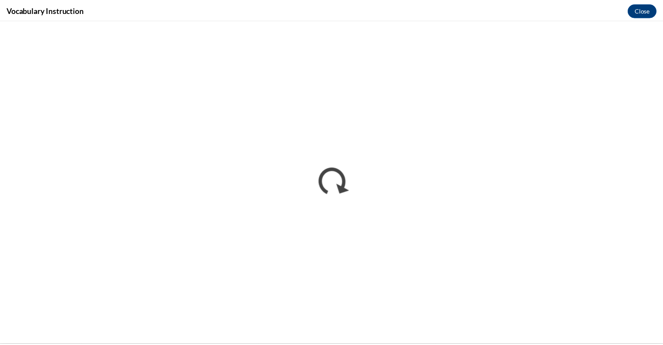
scroll to position [0, 0]
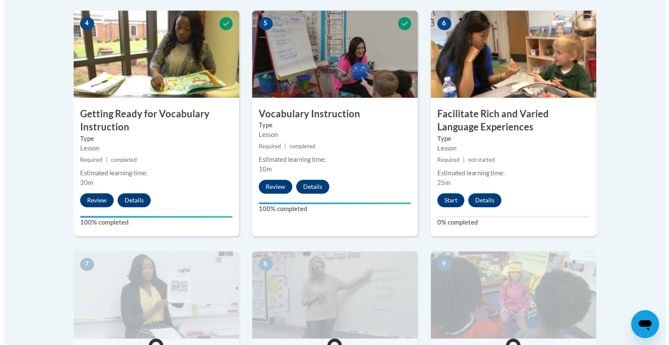
scroll to position [525, 0]
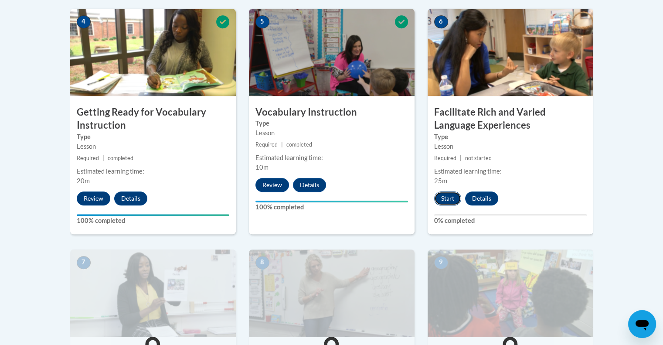
click at [449, 196] on button "Start" at bounding box center [447, 198] width 27 height 14
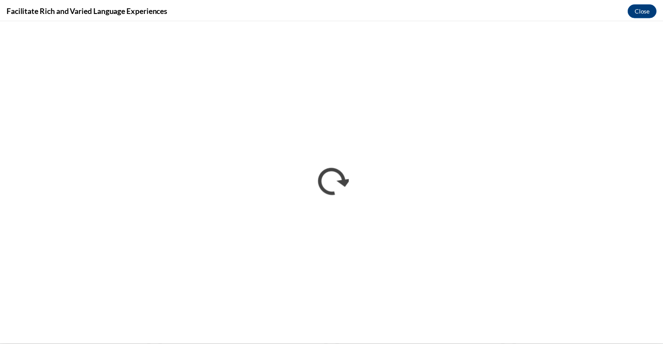
scroll to position [0, 0]
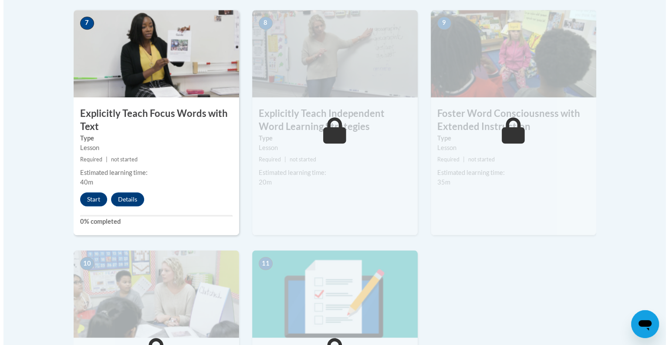
scroll to position [761, 0]
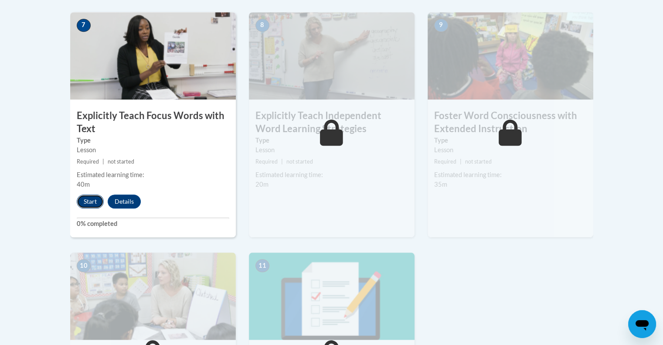
click at [88, 200] on button "Start" at bounding box center [90, 201] width 27 height 14
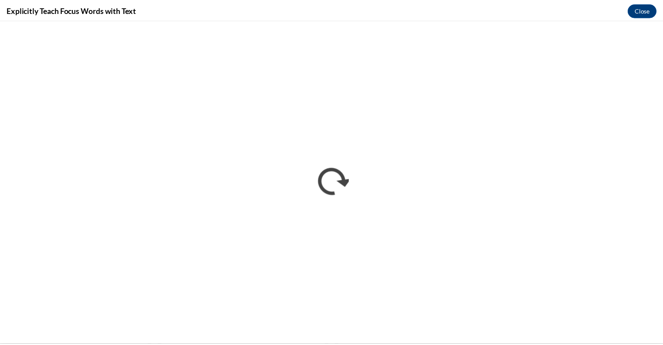
scroll to position [0, 0]
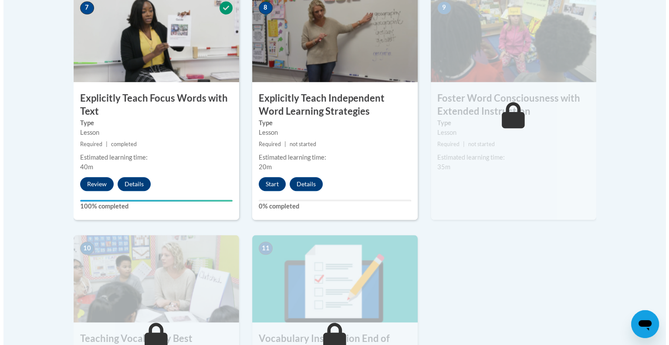
scroll to position [777, 0]
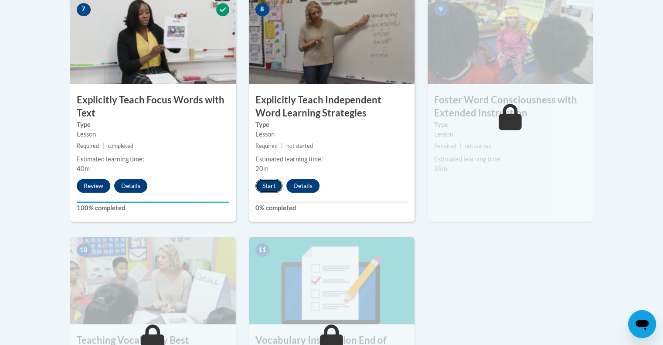
click at [265, 186] on button "Start" at bounding box center [268, 186] width 27 height 14
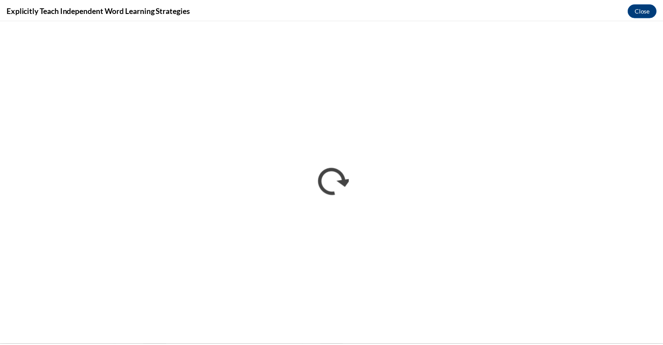
scroll to position [0, 0]
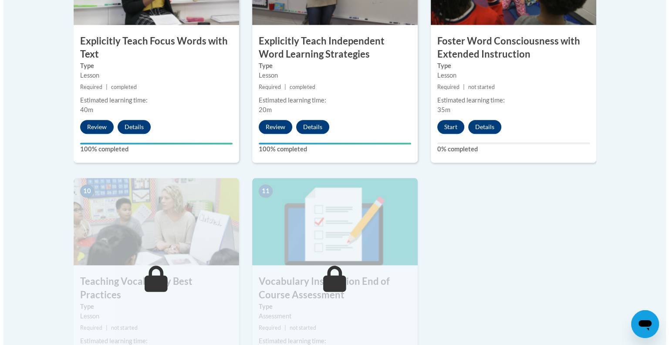
scroll to position [835, 0]
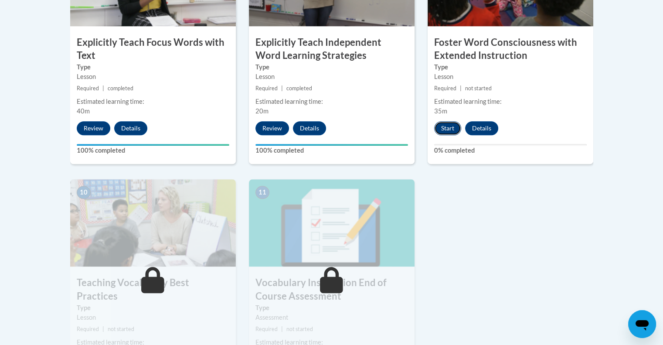
click at [447, 131] on button "Start" at bounding box center [447, 128] width 27 height 14
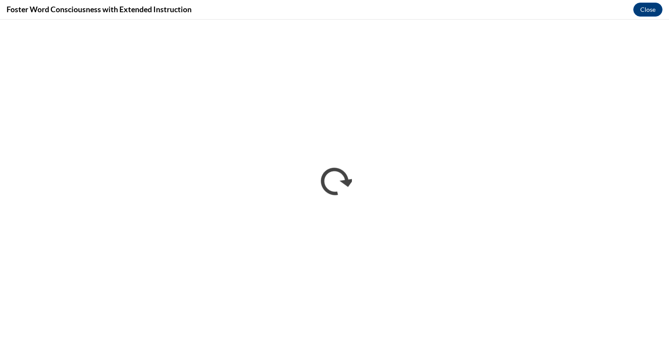
scroll to position [0, 0]
